Goal: Transaction & Acquisition: Purchase product/service

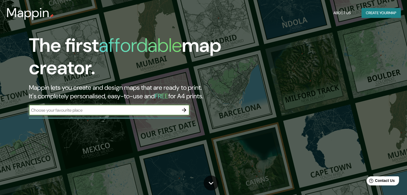
click at [131, 110] on input "text" at bounding box center [104, 110] width 150 height 6
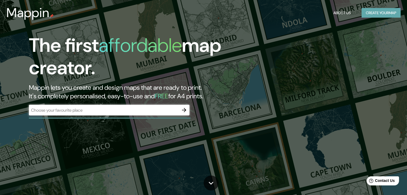
click at [370, 13] on button "Create your map" at bounding box center [380, 13] width 39 height 10
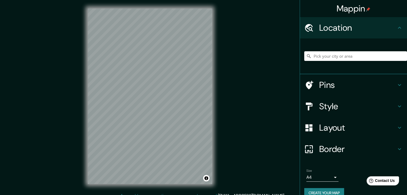
click at [337, 32] on h4 "Location" at bounding box center [357, 27] width 77 height 11
click at [336, 53] on input "Pick your city or area" at bounding box center [355, 56] width 103 height 10
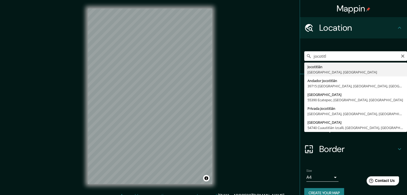
type input "Jocotitlán, [GEOGRAPHIC_DATA], [GEOGRAPHIC_DATA]"
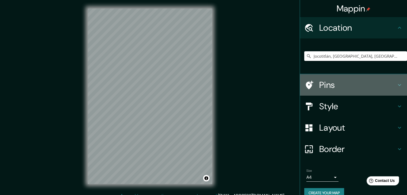
click at [396, 83] on icon at bounding box center [399, 85] width 6 height 6
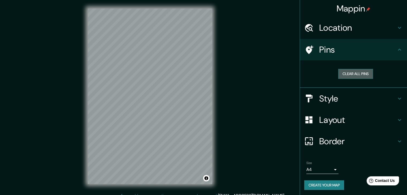
click at [363, 75] on button "Clear all pins" at bounding box center [355, 74] width 35 height 10
click at [348, 27] on h4 "Location" at bounding box center [357, 27] width 77 height 11
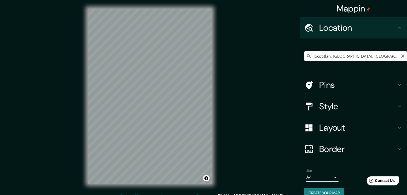
click at [376, 52] on input "Jocotitlán, [GEOGRAPHIC_DATA], [GEOGRAPHIC_DATA]" at bounding box center [355, 56] width 103 height 10
drag, startPoint x: 380, startPoint y: 54, endPoint x: 299, endPoint y: 61, distance: 81.5
click at [300, 61] on div "Jocotitlán, [GEOGRAPHIC_DATA], [GEOGRAPHIC_DATA]" at bounding box center [353, 56] width 107 height 36
click at [349, 60] on input "joco" at bounding box center [355, 56] width 103 height 10
click at [142, 0] on html "Mappin Location [GEOGRAPHIC_DATA], [GEOGRAPHIC_DATA], [GEOGRAPHIC_DATA] Pins St…" at bounding box center [203, 97] width 407 height 195
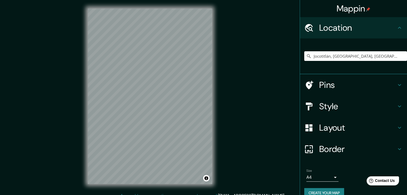
click at [391, 110] on h4 "Style" at bounding box center [357, 106] width 77 height 11
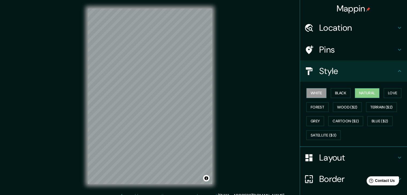
click at [368, 90] on button "Natural" at bounding box center [366, 93] width 25 height 10
click at [243, 150] on div "Mappin Location [GEOGRAPHIC_DATA], [GEOGRAPHIC_DATA], [GEOGRAPHIC_DATA] Pins St…" at bounding box center [203, 100] width 407 height 201
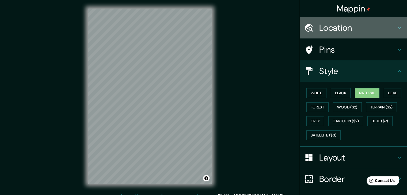
click at [345, 26] on h4 "Location" at bounding box center [357, 27] width 77 height 11
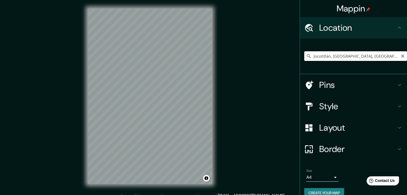
click at [358, 57] on input "Jocotitlán, [GEOGRAPHIC_DATA], [GEOGRAPHIC_DATA]" at bounding box center [355, 56] width 103 height 10
click at [361, 57] on input "Jocotitlán, [GEOGRAPHIC_DATA], [GEOGRAPHIC_DATA]" at bounding box center [355, 56] width 103 height 10
click at [376, 54] on input "Jocotitlán, [GEOGRAPHIC_DATA], [GEOGRAPHIC_DATA]" at bounding box center [355, 56] width 103 height 10
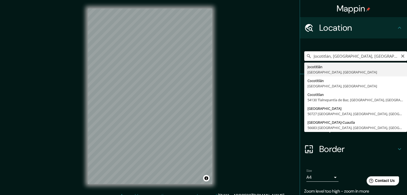
type input "Jocotitlán, [GEOGRAPHIC_DATA], [GEOGRAPHIC_DATA]"
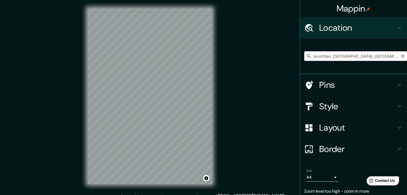
click at [370, 59] on input "Jocotitlán, [GEOGRAPHIC_DATA], [GEOGRAPHIC_DATA]" at bounding box center [355, 56] width 103 height 10
drag, startPoint x: 376, startPoint y: 56, endPoint x: 274, endPoint y: 65, distance: 102.6
click at [274, 65] on div "Mappin Location [GEOGRAPHIC_DATA], [GEOGRAPHIC_DATA], [GEOGRAPHIC_DATA] Pins St…" at bounding box center [203, 100] width 407 height 201
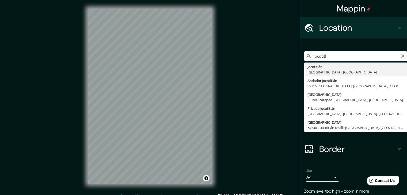
type input "Jocotitlán, [GEOGRAPHIC_DATA], [GEOGRAPHIC_DATA]"
